Goal: Ask a question

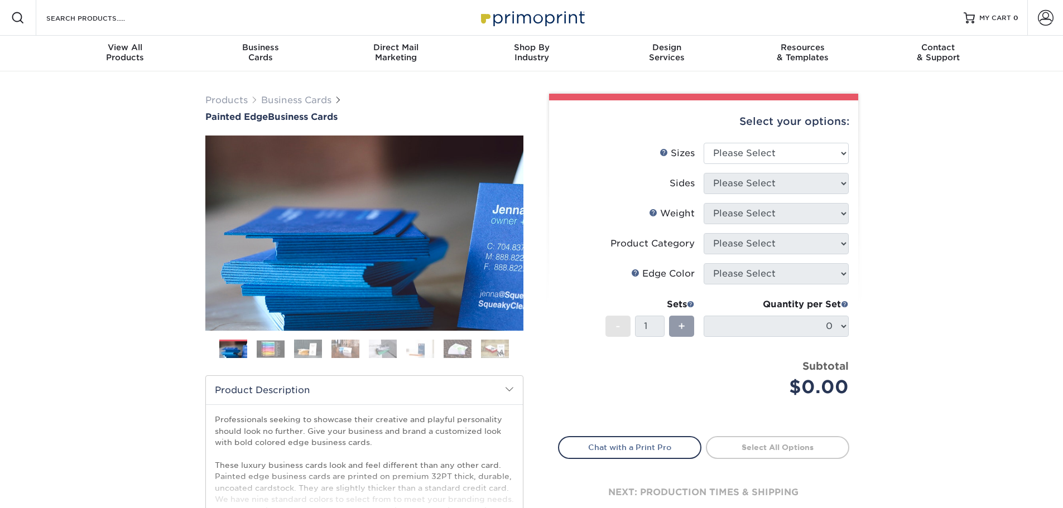
select select "2.00x3.50"
click at [704, 143] on select "Please Select 2" x 3.5" - Standard 2.125" x 3.375" - European 2.5" x 2.5" - Squ…" at bounding box center [776, 153] width 145 height 21
click at [792, 180] on select "Please Select Print Both Sides Print Front Only" at bounding box center [776, 183] width 145 height 21
click at [903, 241] on div "Products Business Cards Painted Edge Business Cards Previous Next" at bounding box center [531, 369] width 1063 height 596
click at [814, 184] on select "Please Select Print Both Sides Print Front Only" at bounding box center [776, 183] width 145 height 21
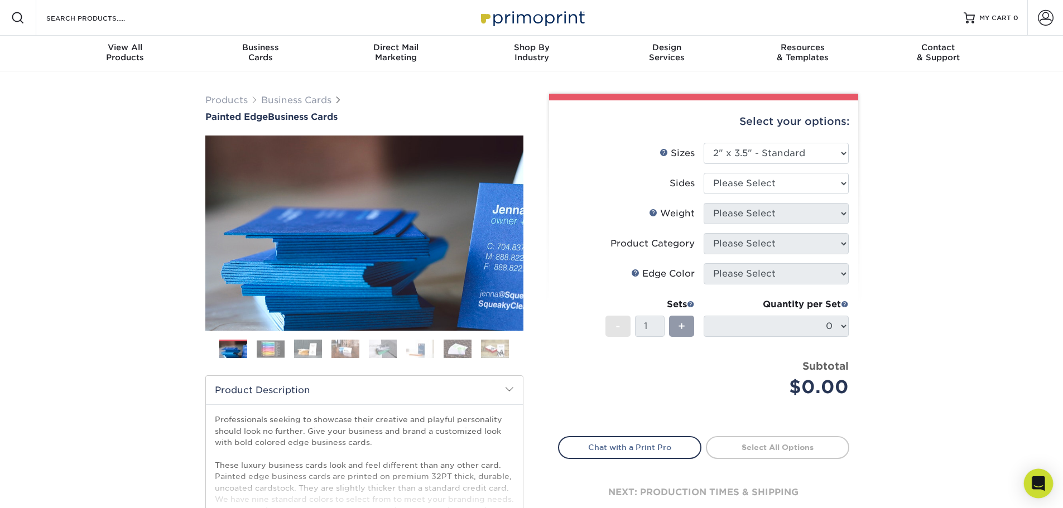
click at [1033, 483] on icon "Open Intercom Messenger" at bounding box center [1038, 484] width 15 height 15
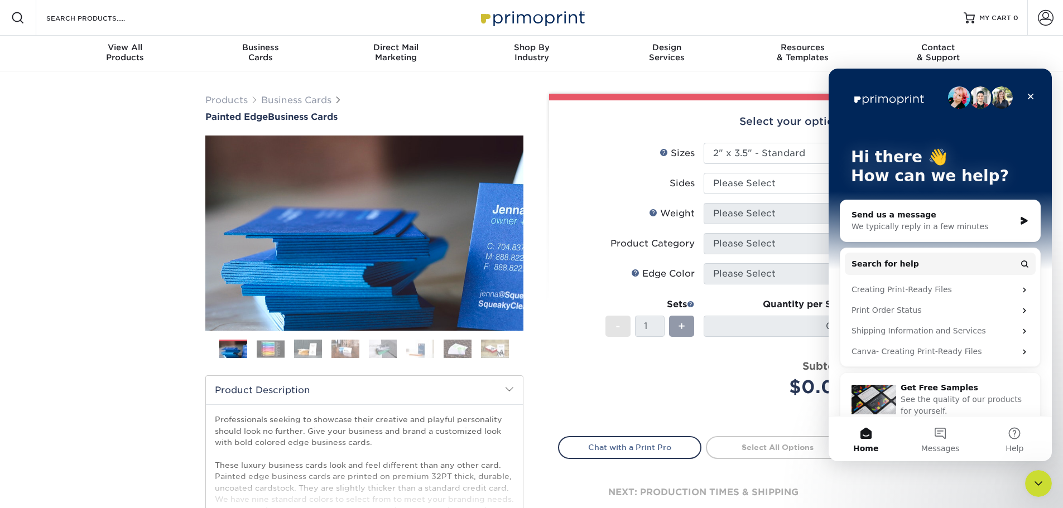
click at [781, 195] on li "Sides Please Select Print Both Sides Print Front Only" at bounding box center [704, 188] width 290 height 30
click at [780, 187] on select "Please Select Print Both Sides Print Front Only" at bounding box center [776, 183] width 145 height 21
click at [633, 454] on link "Chat with a Print Pro" at bounding box center [629, 447] width 143 height 22
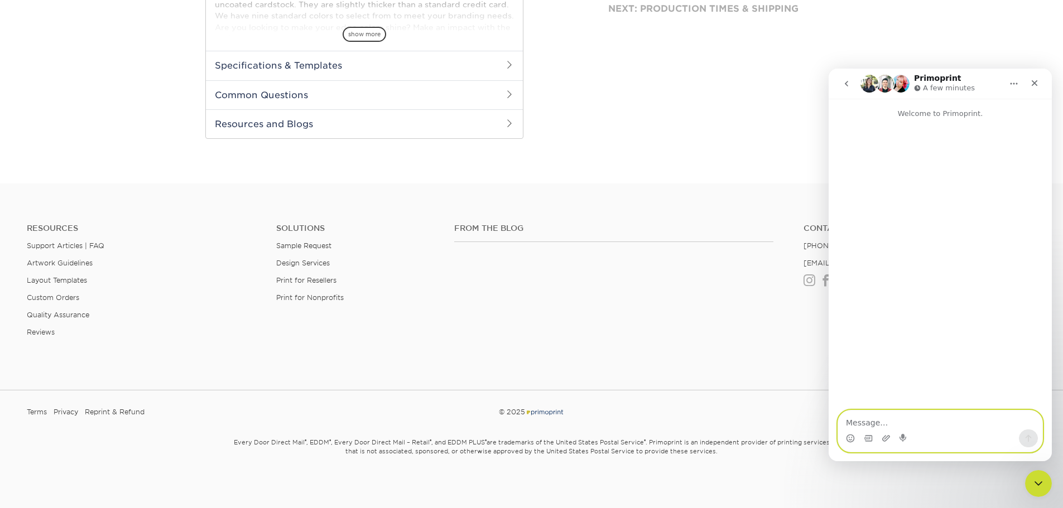
scroll to position [486, 0]
click at [356, 105] on h2 "Common Questions" at bounding box center [364, 93] width 317 height 29
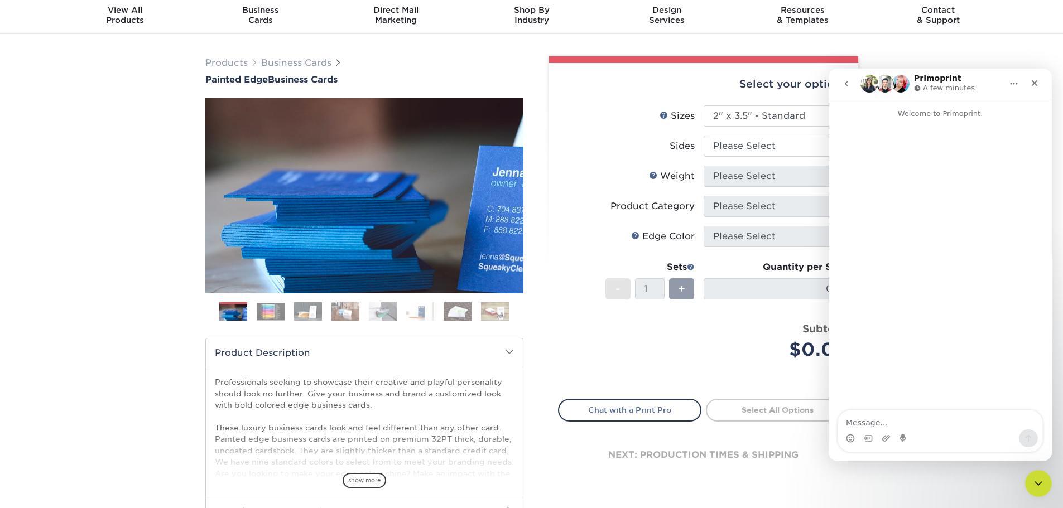
scroll to position [0, 0]
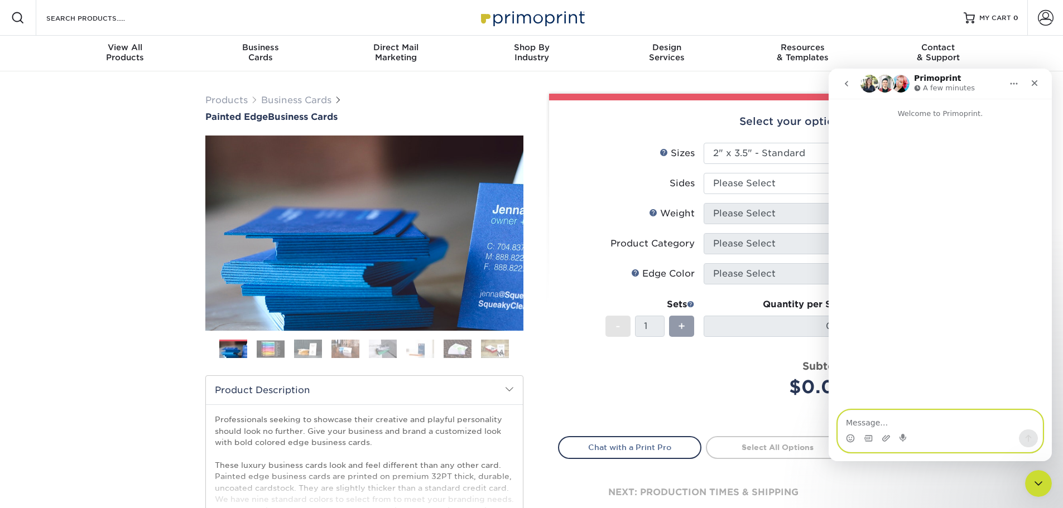
click at [921, 421] on textarea "Message…" at bounding box center [940, 420] width 204 height 19
click at [937, 414] on textarea "Message…" at bounding box center [940, 420] width 204 height 19
type textarea "Hello, Do you offer whole sale to other printers?"
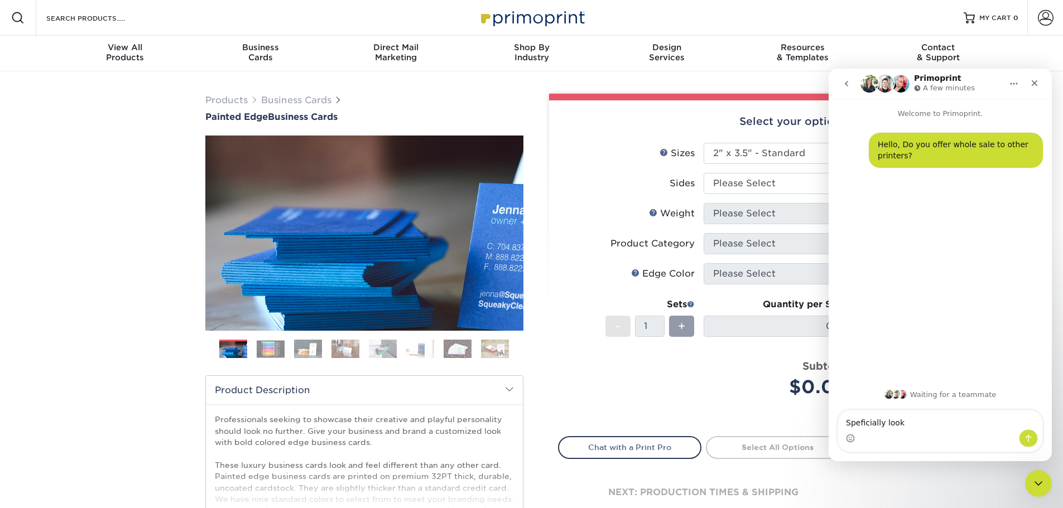
click at [865, 425] on textarea "Speficially look" at bounding box center [940, 420] width 204 height 19
click at [920, 424] on textarea "Specifically look" at bounding box center [940, 420] width 204 height 19
type textarea "Specifically looking for just the edge printing being done on supplied stock we…"
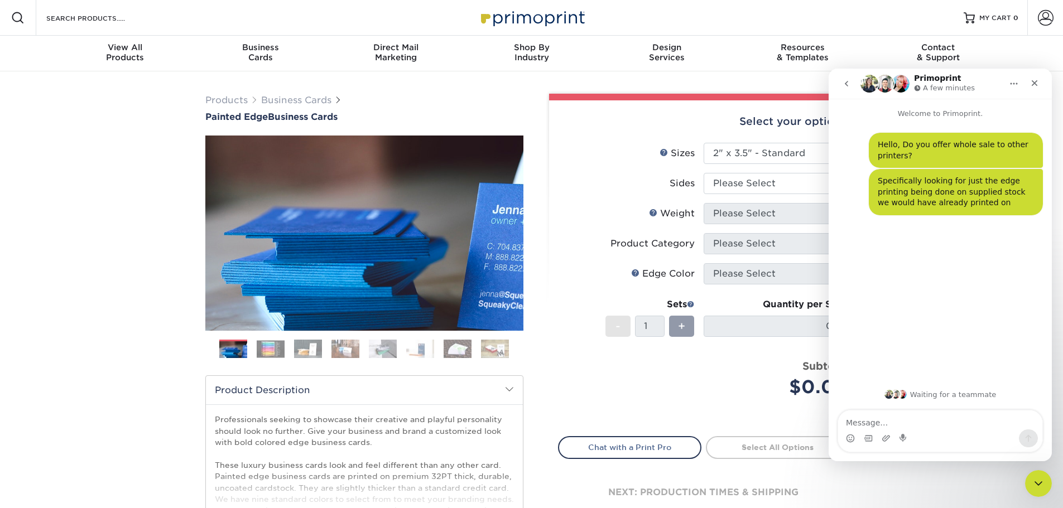
click at [717, 257] on li "Product Category Please Select" at bounding box center [704, 248] width 290 height 30
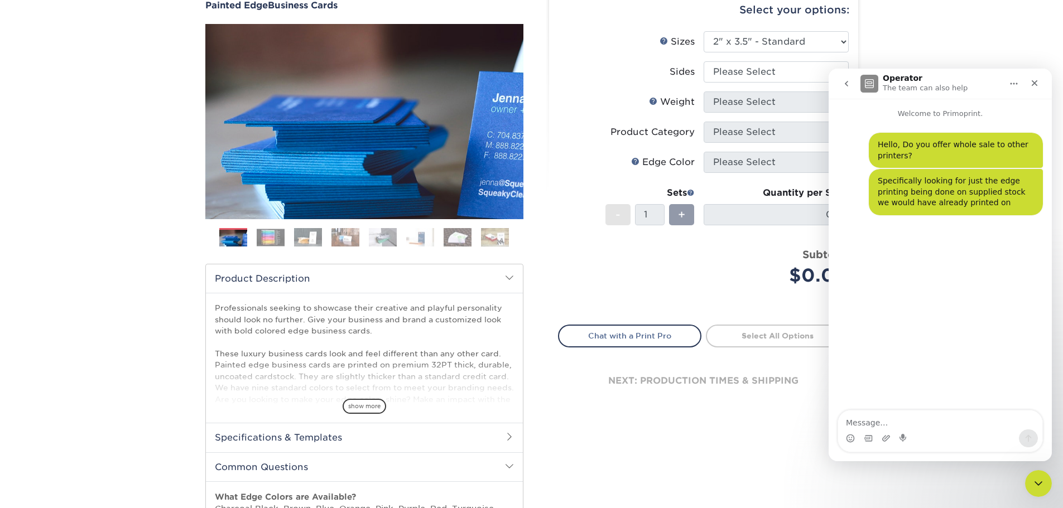
scroll to position [167, 0]
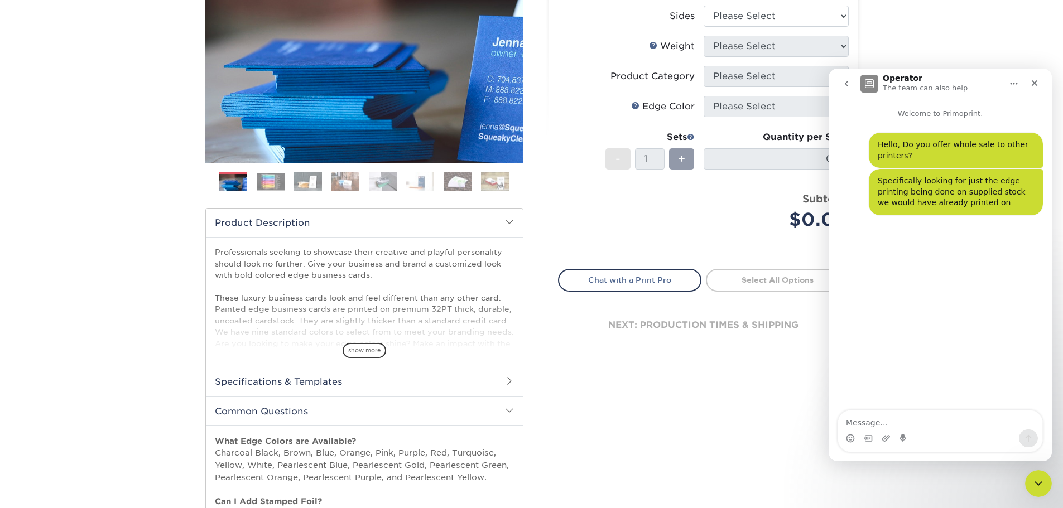
click at [908, 266] on div "Hello, Do you offer whole sale to other printers? • Just now Specifically looki…" at bounding box center [940, 265] width 223 height 292
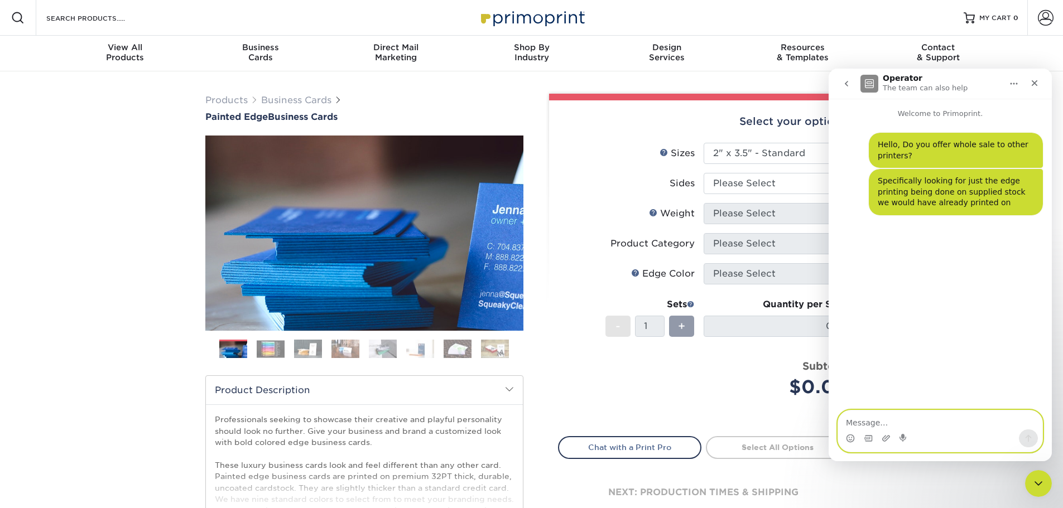
click at [943, 418] on textarea "Message…" at bounding box center [940, 420] width 204 height 19
click at [915, 417] on textarea "Message…" at bounding box center [940, 420] width 204 height 19
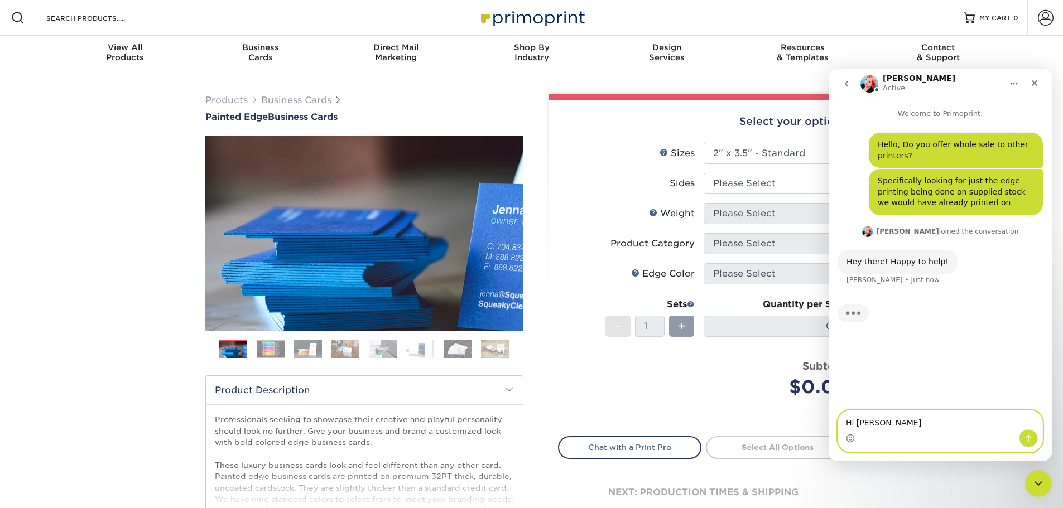
type textarea "Hi [PERSON_NAME]!"
click at [940, 424] on textarea "Message…" at bounding box center [940, 420] width 204 height 19
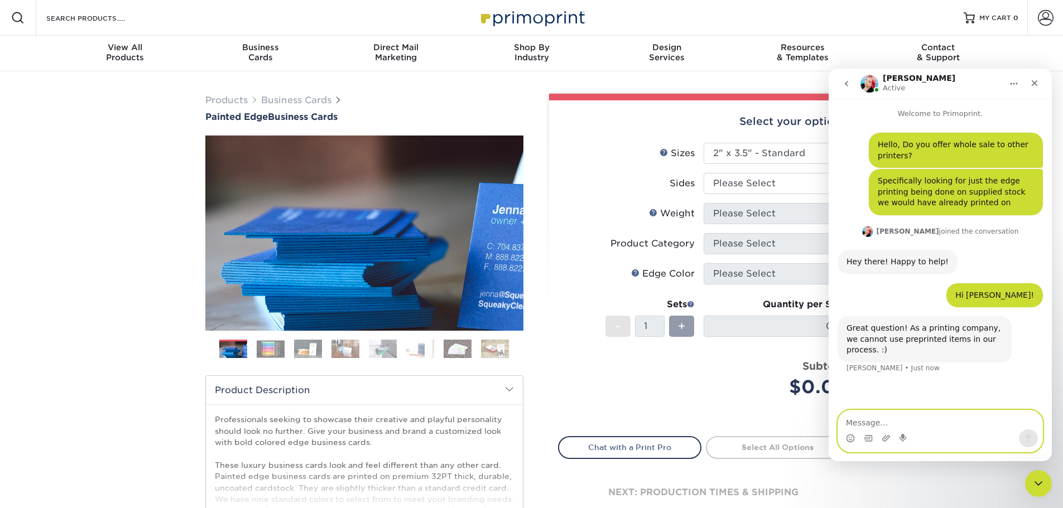
click at [939, 424] on textarea "Message…" at bounding box center [940, 420] width 204 height 19
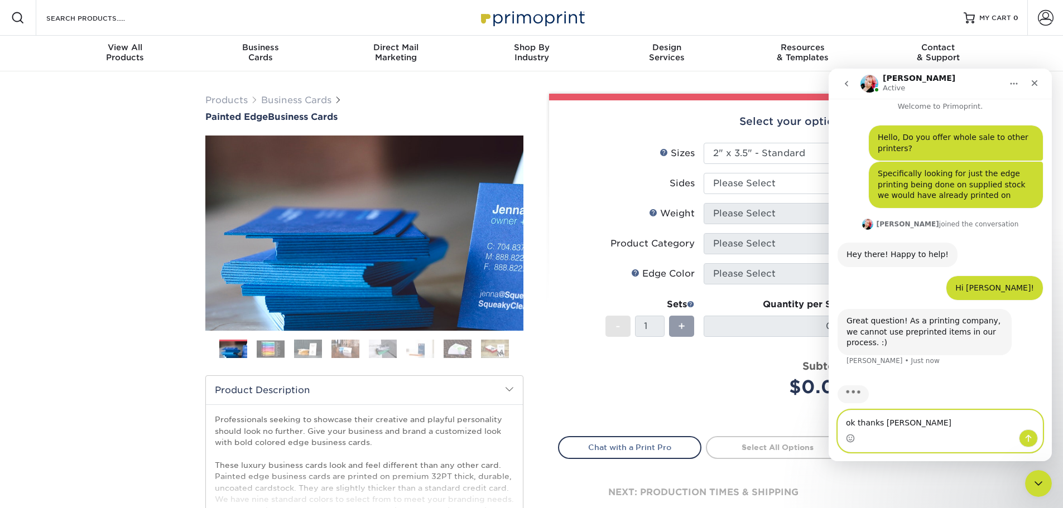
type textarea "ok thanks anyway"
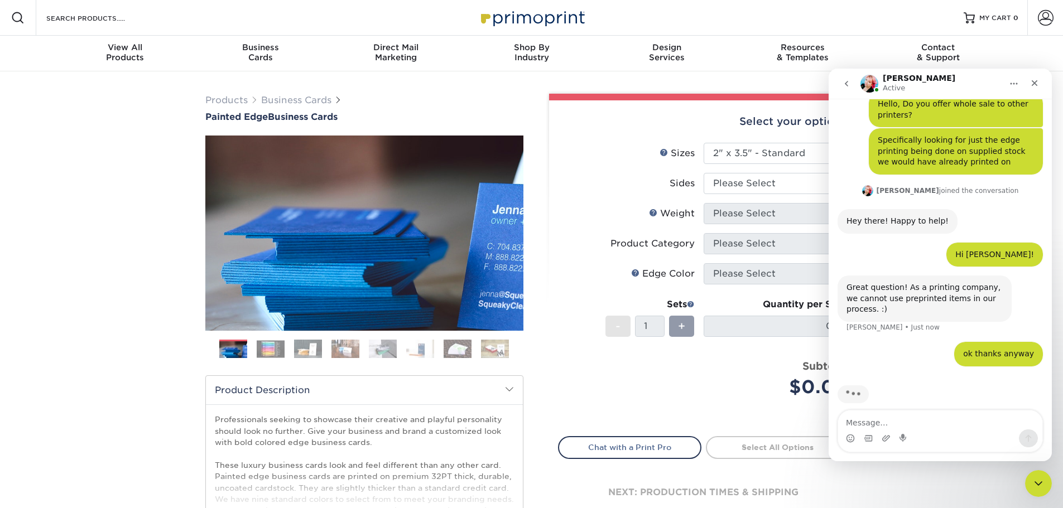
click at [270, 356] on img at bounding box center [271, 348] width 28 height 17
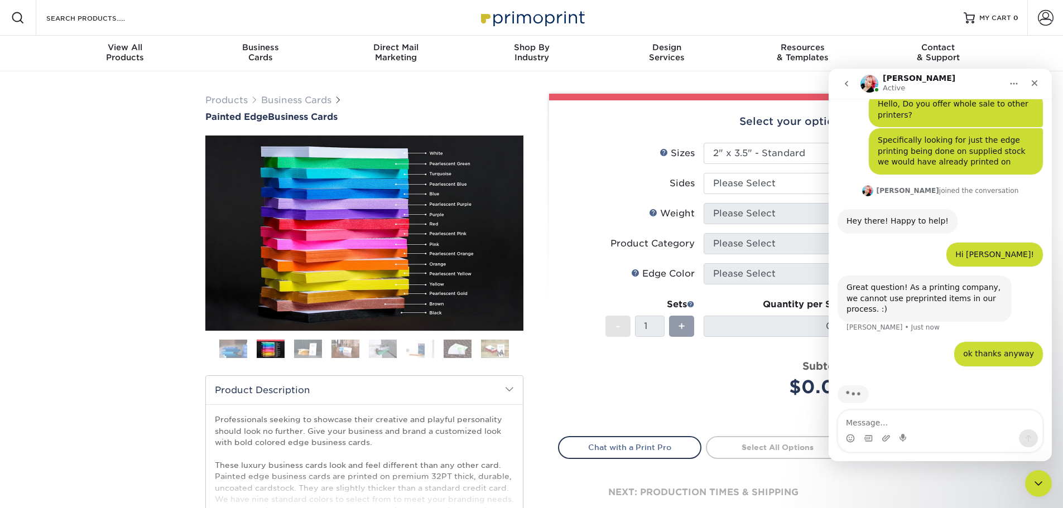
click at [294, 354] on img at bounding box center [308, 349] width 28 height 20
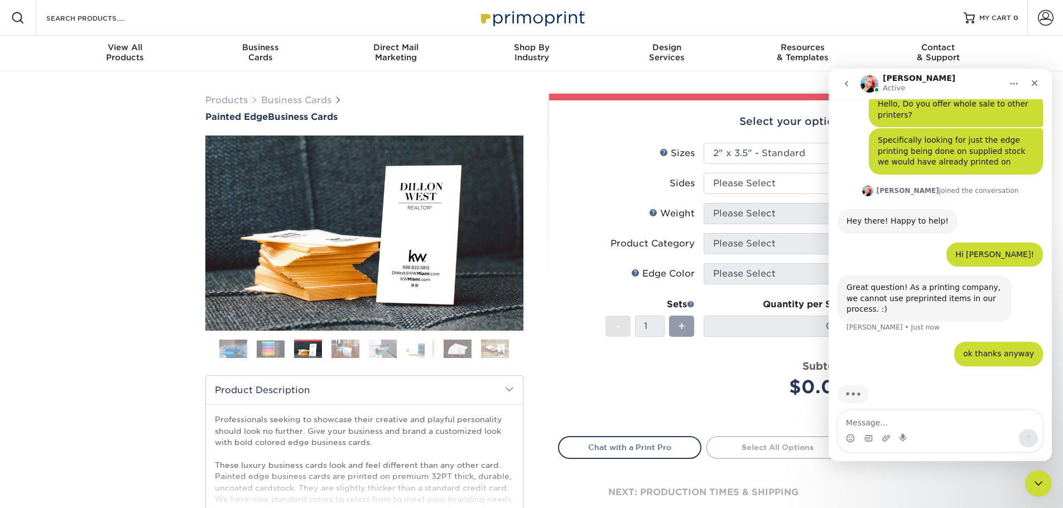
click at [350, 351] on img at bounding box center [346, 349] width 28 height 20
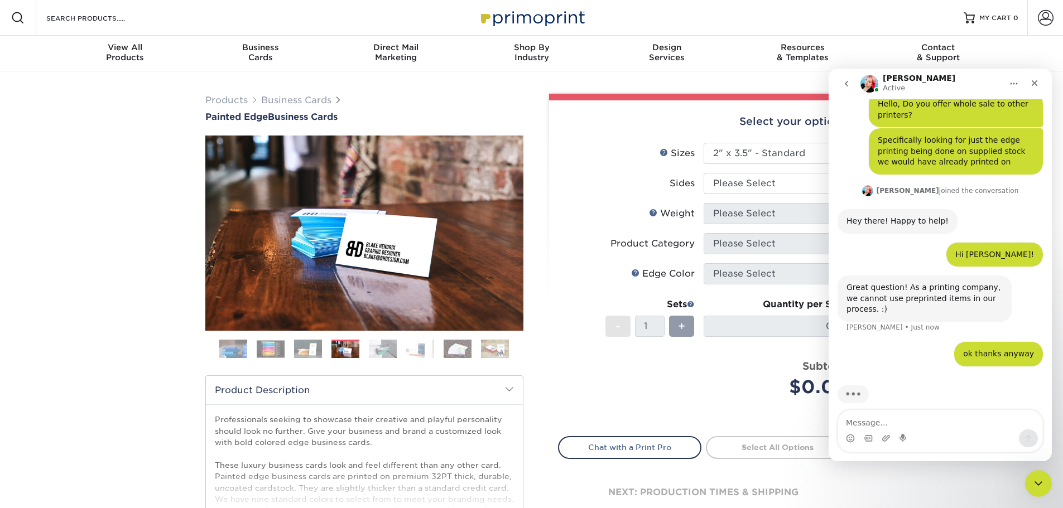
click at [390, 355] on img at bounding box center [383, 349] width 28 height 20
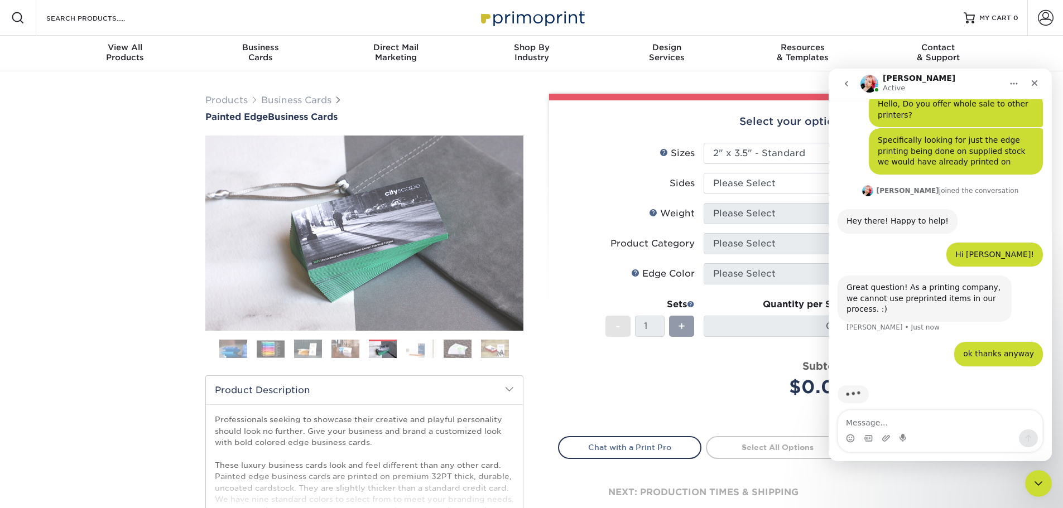
click at [427, 354] on img at bounding box center [420, 349] width 28 height 20
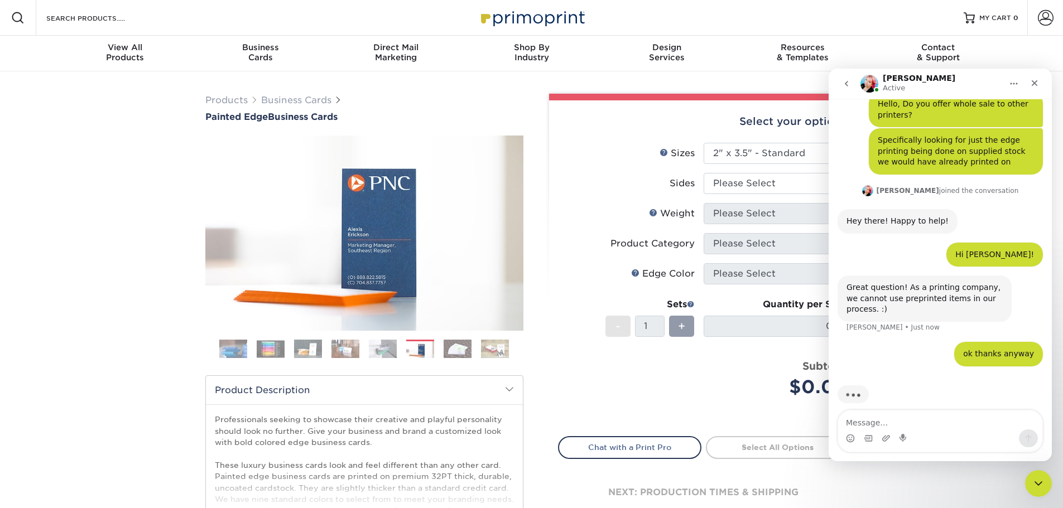
click at [449, 357] on img at bounding box center [458, 349] width 28 height 20
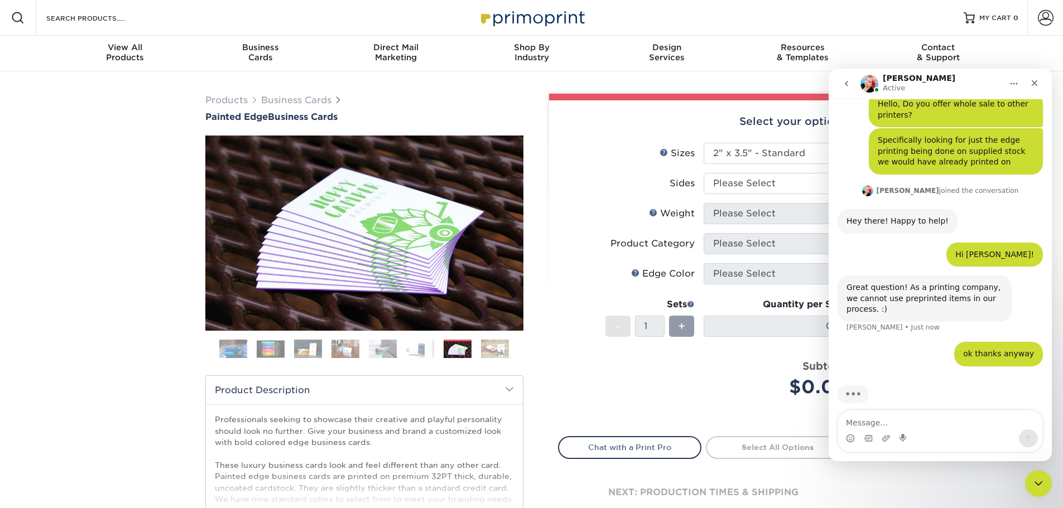
click at [487, 353] on img at bounding box center [495, 349] width 28 height 20
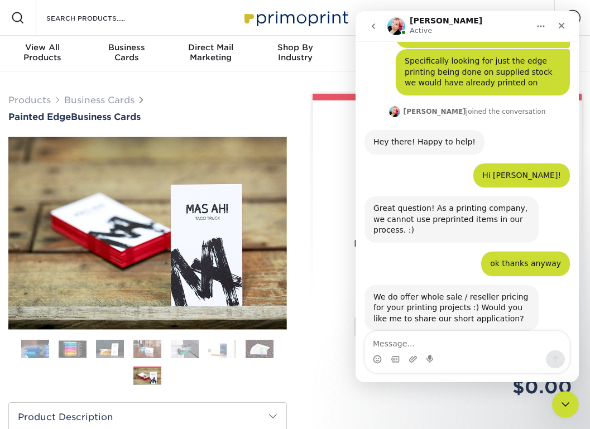
scroll to position [75, 0]
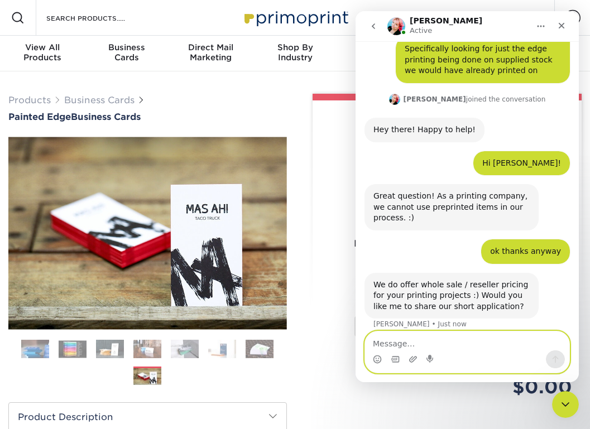
click at [472, 341] on textarea "Message…" at bounding box center [467, 341] width 204 height 19
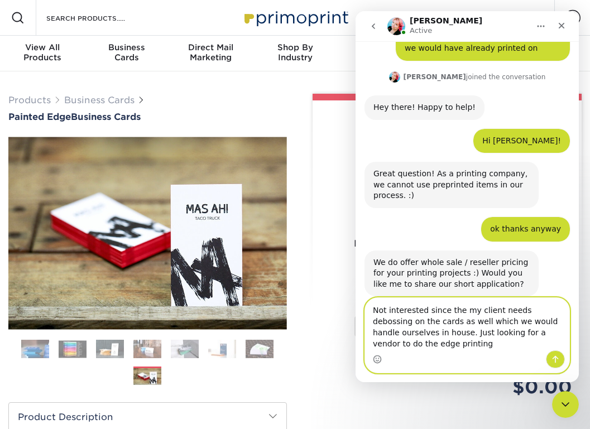
scroll to position [108, 0]
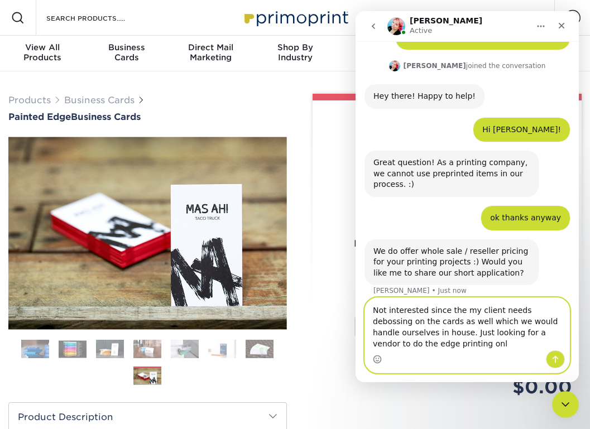
type textarea "Not interested since the my client needs debossing on the cards as well which w…"
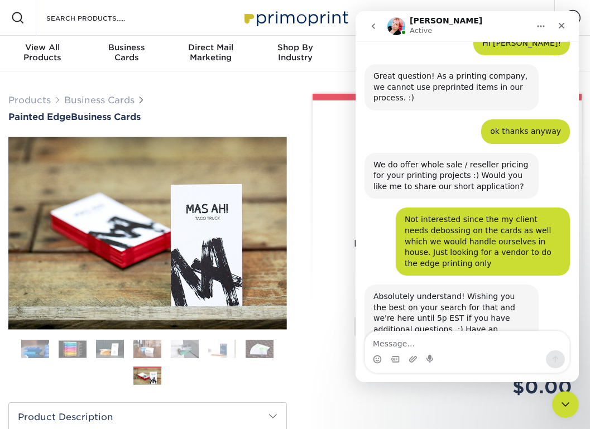
scroll to position [218, 0]
